Goal: Task Accomplishment & Management: Use online tool/utility

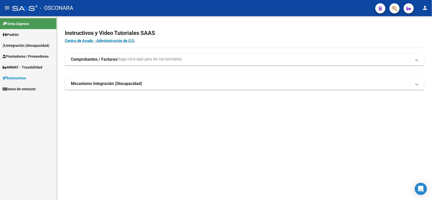
click at [30, 53] on link "Prestadores / Proveedores" at bounding box center [28, 56] width 56 height 11
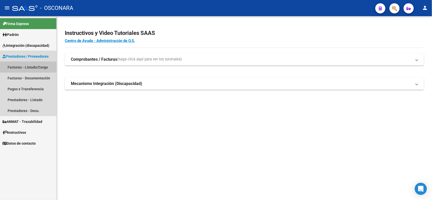
click at [27, 67] on link "Facturas - Listado/Carga" at bounding box center [28, 67] width 56 height 11
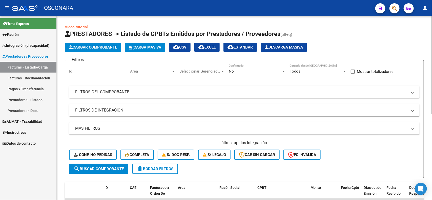
click at [248, 71] on div "No" at bounding box center [255, 71] width 53 height 5
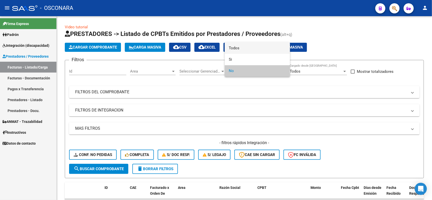
click at [244, 47] on span "Todos" at bounding box center [257, 48] width 57 height 11
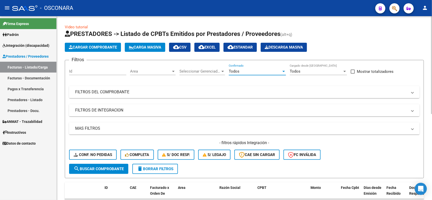
click at [264, 94] on mat-panel-title "FILTROS DEL COMPROBANTE" at bounding box center [241, 92] width 332 height 6
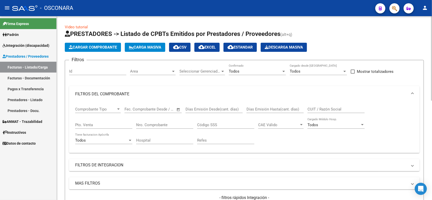
click at [338, 110] on input "CUIT / Razón Social" at bounding box center [336, 109] width 57 height 5
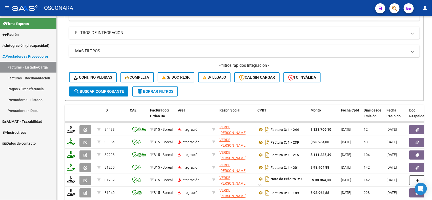
scroll to position [58, 0]
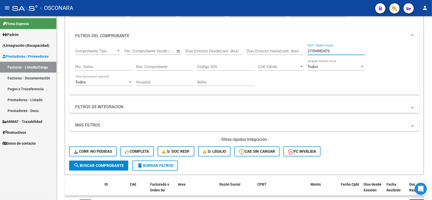
type input "27394983476"
